Goal: Task Accomplishment & Management: Manage account settings

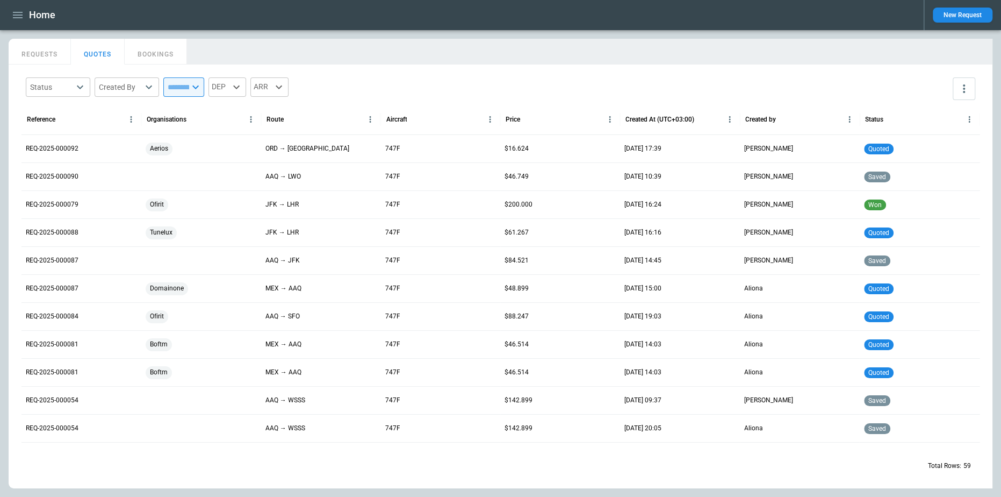
click at [23, 13] on icon "button" at bounding box center [17, 15] width 13 height 13
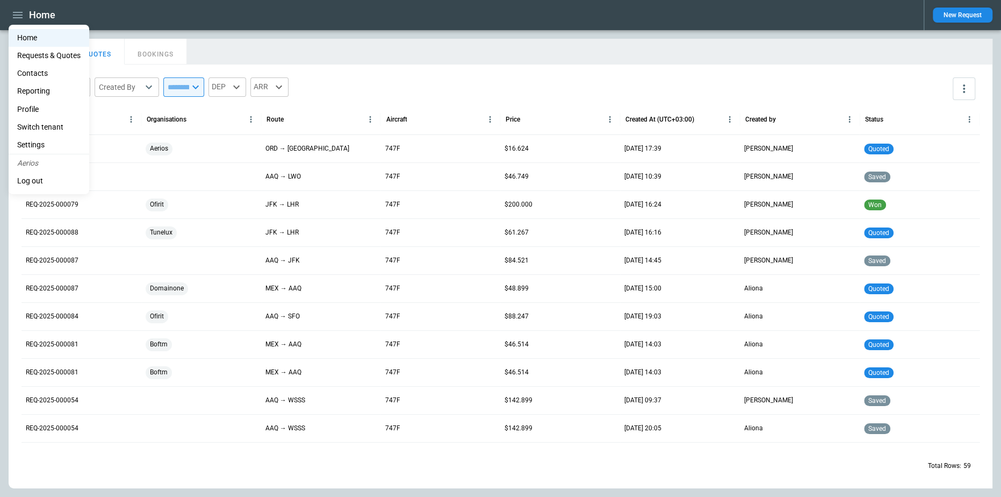
click at [58, 125] on li "Switch tenant" at bounding box center [49, 127] width 81 height 18
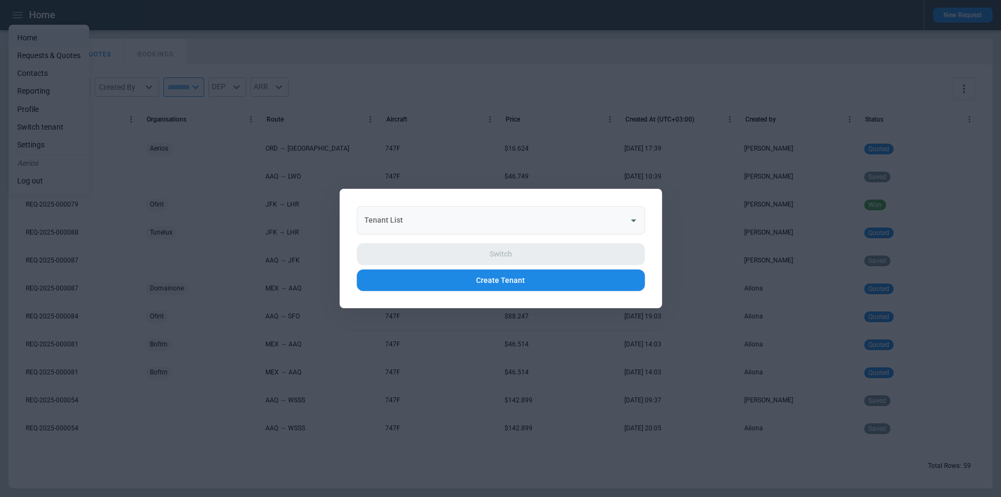
click at [457, 219] on input "Tenant List" at bounding box center [493, 220] width 262 height 19
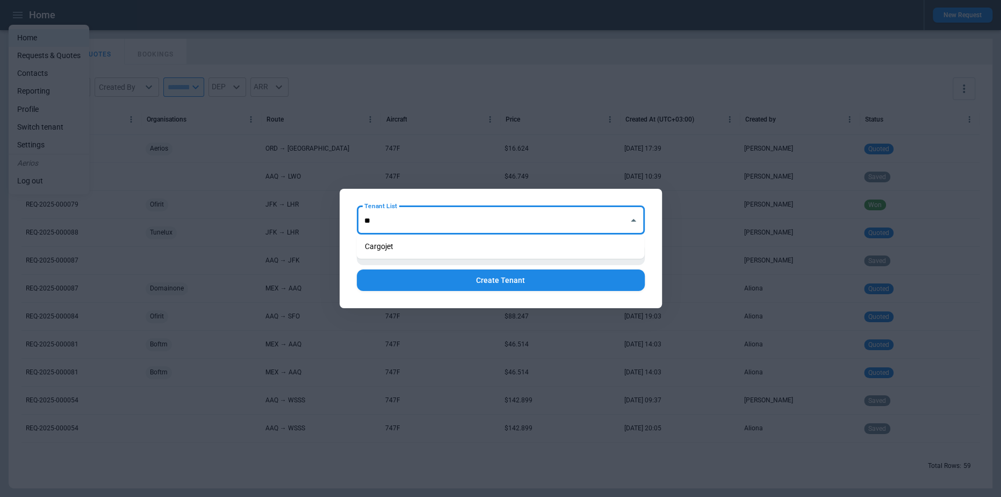
click at [466, 255] on ul "Cargojet" at bounding box center [500, 246] width 288 height 24
click at [470, 249] on li "Cargojet" at bounding box center [500, 247] width 288 height 16
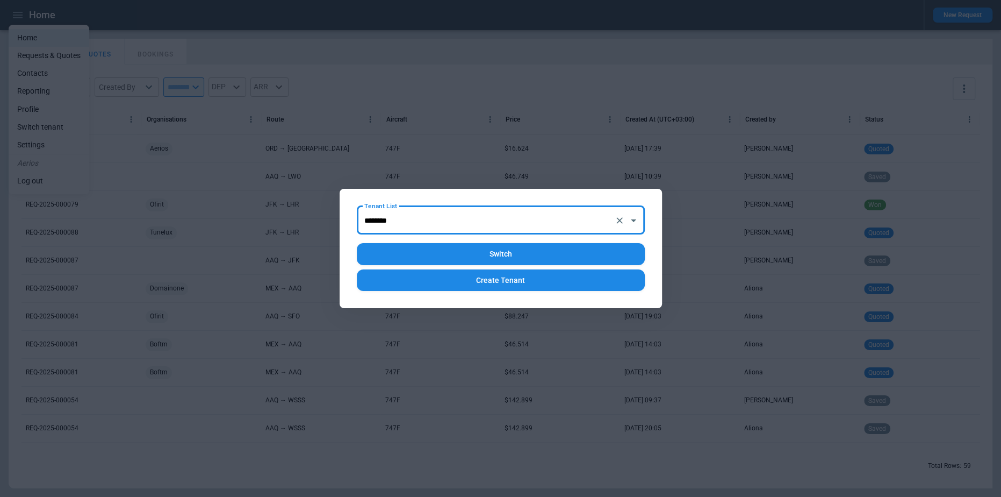
type input "********"
click at [482, 250] on button "Switch" at bounding box center [501, 254] width 288 height 22
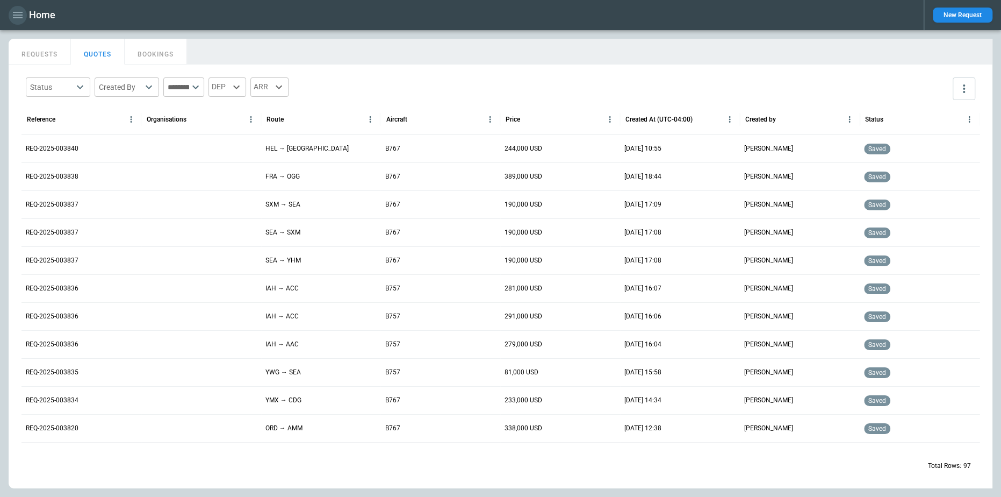
click at [13, 13] on icon "button" at bounding box center [17, 15] width 13 height 13
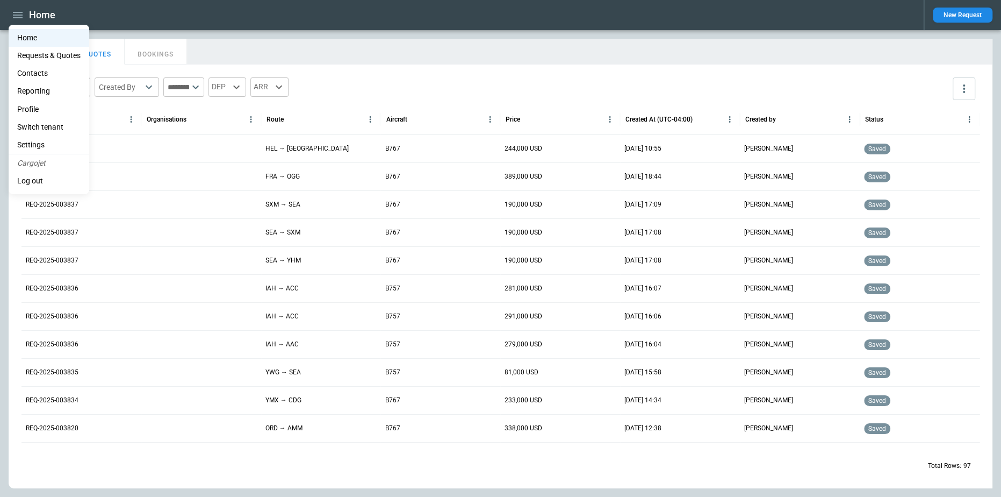
click at [59, 124] on li "Switch tenant" at bounding box center [49, 127] width 81 height 18
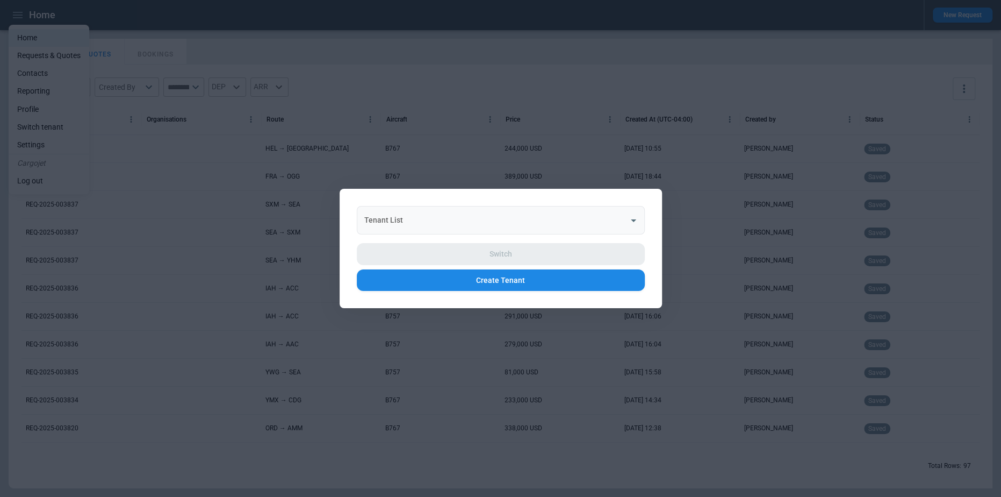
click at [477, 225] on input "Tenant List" at bounding box center [493, 220] width 262 height 19
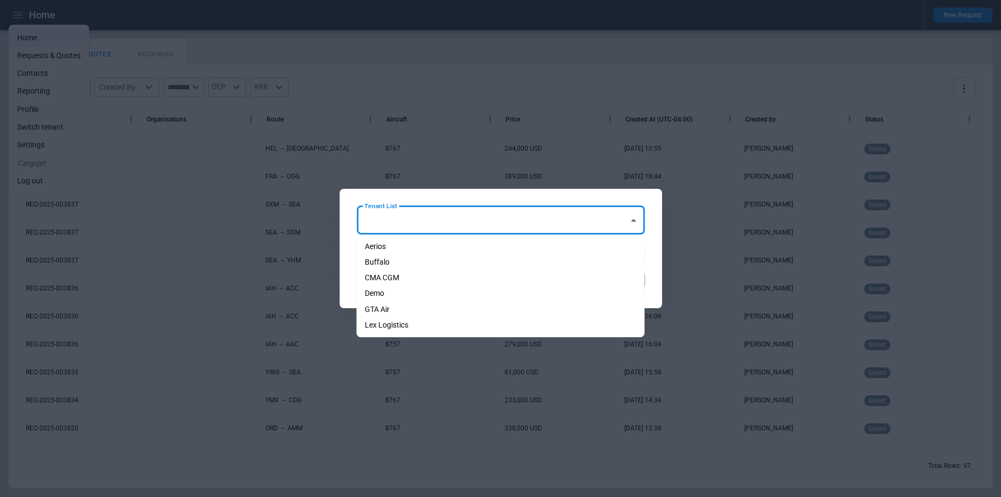
click at [477, 246] on li "Aerios" at bounding box center [500, 247] width 288 height 16
type input "******"
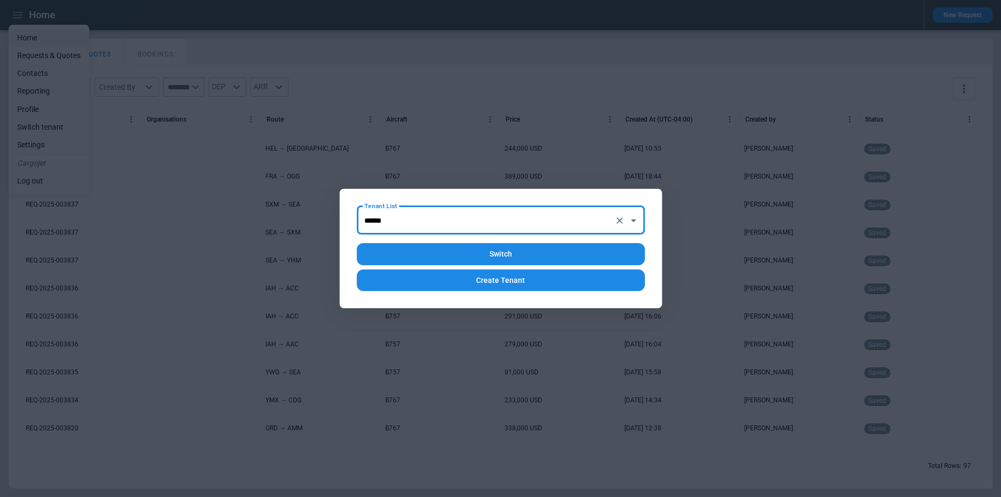
click at [491, 248] on button "Switch" at bounding box center [501, 254] width 288 height 22
